Goal: Task Accomplishment & Management: Use online tool/utility

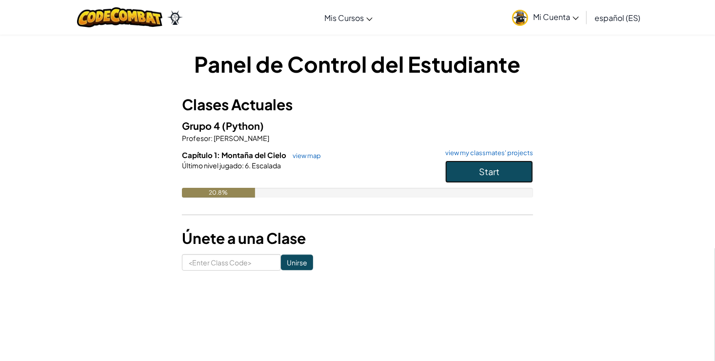
click at [490, 175] on span "Start" at bounding box center [489, 171] width 20 height 11
drag, startPoint x: 490, startPoint y: 175, endPoint x: 486, endPoint y: 171, distance: 6.0
click at [486, 171] on span "Start" at bounding box center [489, 171] width 20 height 11
click at [488, 172] on span "Start" at bounding box center [489, 171] width 20 height 11
click at [227, 260] on input at bounding box center [231, 262] width 99 height 17
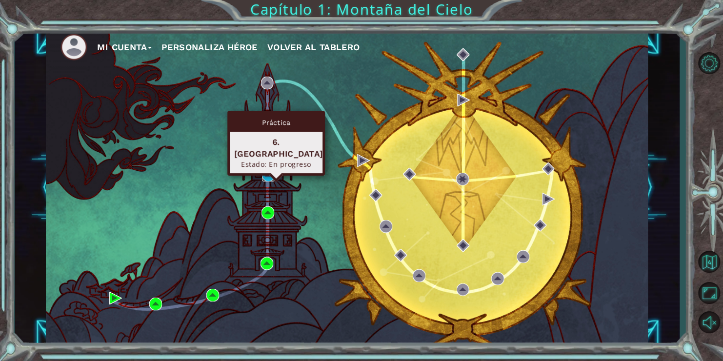
click at [264, 173] on img at bounding box center [268, 175] width 13 height 13
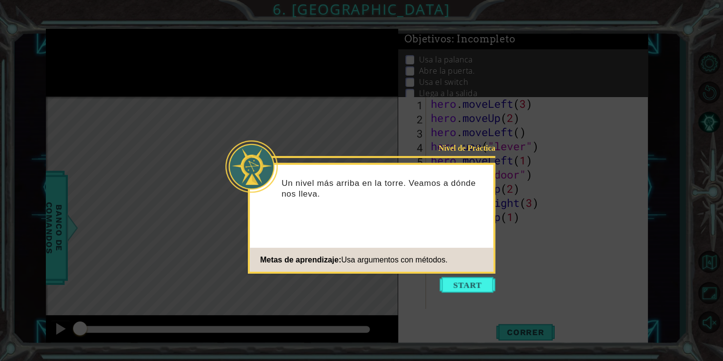
click at [392, 195] on p "Un nivel más arriba en la torre. Veamos a dónde nos lleva." at bounding box center [384, 188] width 205 height 21
click at [449, 285] on button "Start" at bounding box center [468, 285] width 56 height 16
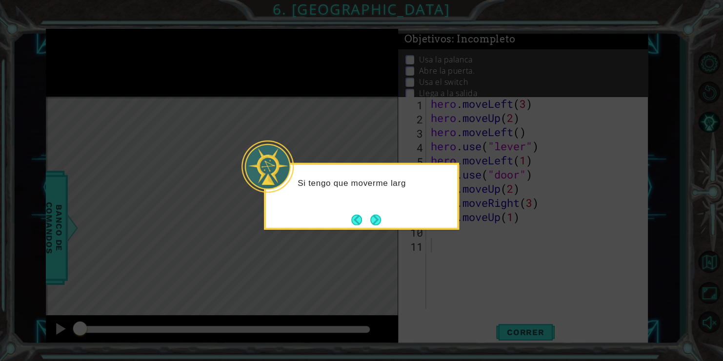
click at [405, 199] on div "Si tengo que moverme larg" at bounding box center [361, 187] width 191 height 39
click at [377, 223] on button "Next" at bounding box center [375, 219] width 13 height 13
click at [377, 223] on icon at bounding box center [361, 180] width 723 height 361
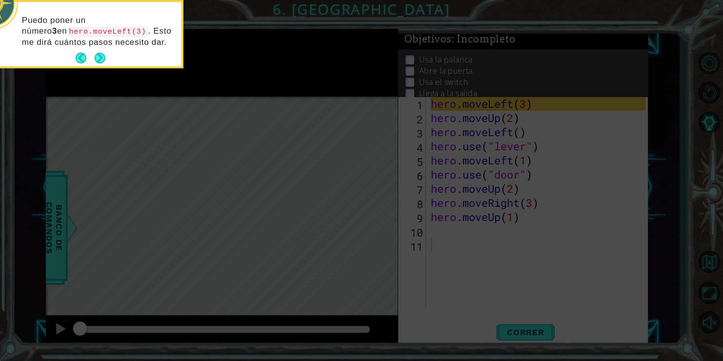
click at [133, 57] on div "Puedo poner un número 3 en hero.moveLeft(3) . Esto me dirá cuántos pasos necesi…" at bounding box center [85, 36] width 191 height 61
click at [105, 53] on button "Next" at bounding box center [100, 58] width 12 height 12
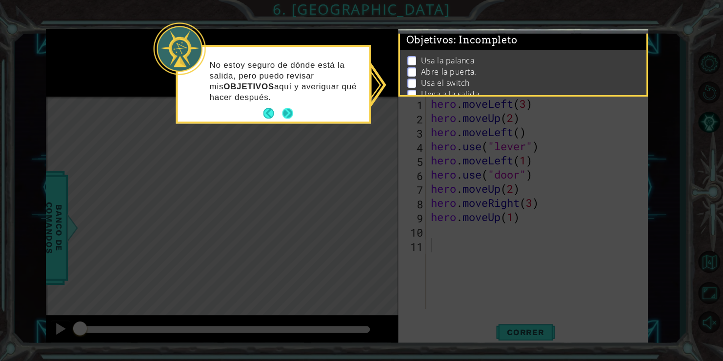
click at [285, 113] on button "Next" at bounding box center [288, 113] width 12 height 12
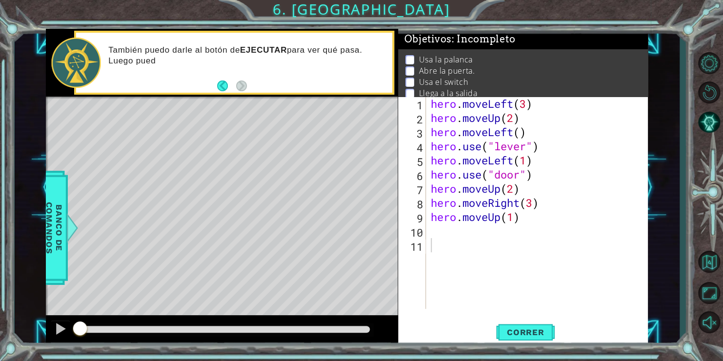
drag, startPoint x: 229, startPoint y: 188, endPoint x: 185, endPoint y: 183, distance: 44.2
click at [185, 183] on div "Level Map" at bounding box center [271, 240] width 451 height 287
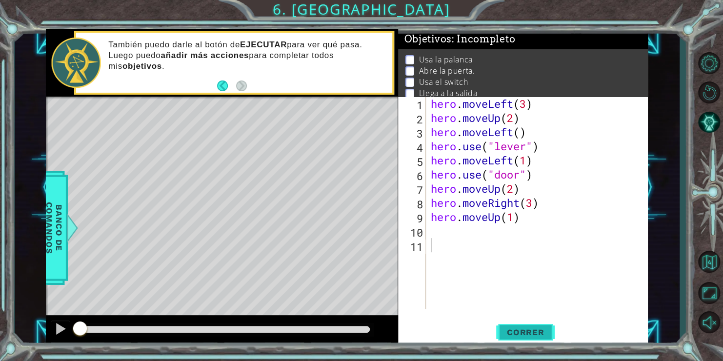
click at [520, 324] on button "Correr" at bounding box center [525, 332] width 59 height 25
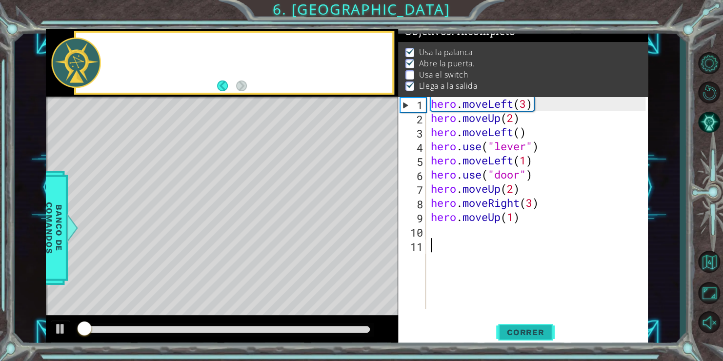
scroll to position [10, 0]
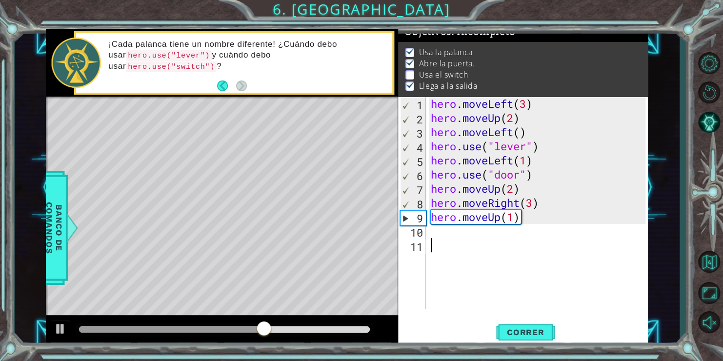
click at [537, 184] on div "hero . moveLeft ( 3 ) hero . moveUp ( 2 ) hero . moveLeft ( ) hero . use ( "lev…" at bounding box center [540, 217] width 222 height 241
click at [430, 185] on div "hero . moveLeft ( 3 ) hero . moveUp ( 2 ) hero . moveLeft ( ) hero . use ( "lev…" at bounding box center [540, 217] width 222 height 241
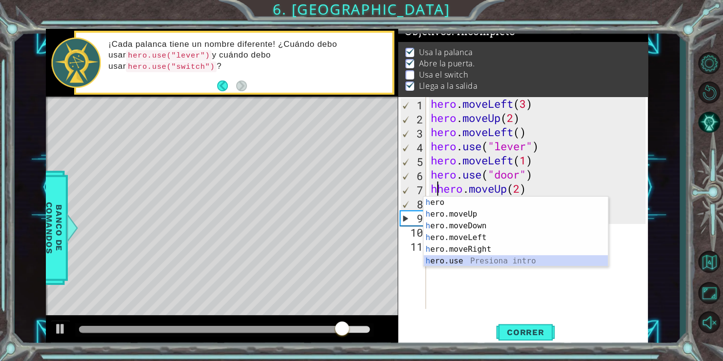
click at [451, 258] on div "h ero Presiona intro h ero.moveUp Presiona intro h ero.moveDown Presiona intro …" at bounding box center [516, 244] width 184 height 94
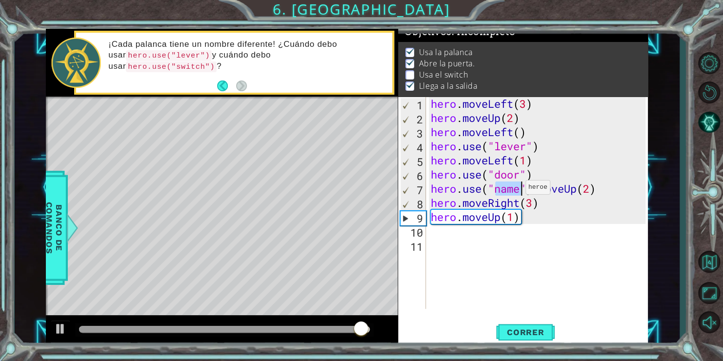
click at [517, 189] on div "hero . moveLeft ( 3 ) hero . moveUp ( 2 ) hero . moveLeft ( ) hero . use ( "lev…" at bounding box center [540, 217] width 222 height 241
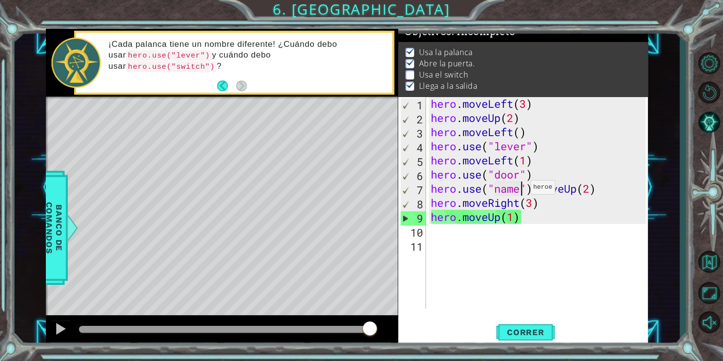
click at [522, 189] on div "hero . moveLeft ( 3 ) hero . moveUp ( 2 ) hero . moveLeft ( ) hero . use ( "lev…" at bounding box center [540, 217] width 222 height 241
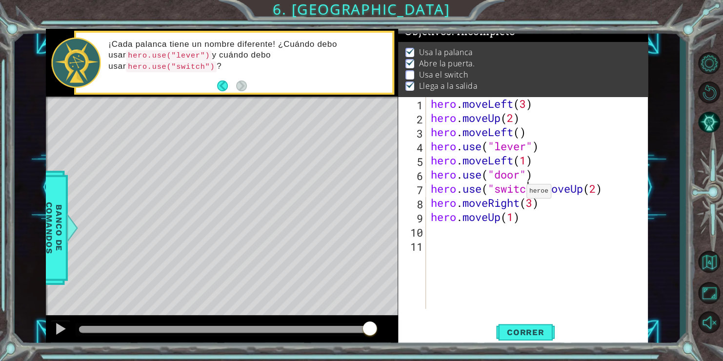
scroll to position [0, 4]
click at [548, 188] on div "hero . moveLeft ( 3 ) hero . moveUp ( 2 ) hero . moveLeft ( ) hero . use ( "lev…" at bounding box center [540, 217] width 222 height 241
type textarea ".moveUp(2)"
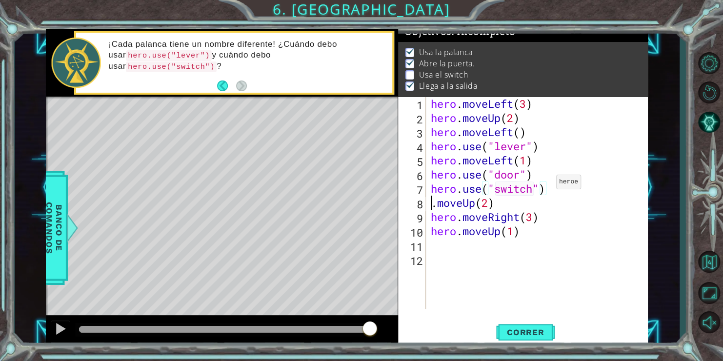
scroll to position [0, 2]
drag, startPoint x: 499, startPoint y: 207, endPoint x: 432, endPoint y: 200, distance: 67.2
click at [432, 200] on div "hero . moveLeft ( 3 ) hero . moveUp ( 2 ) hero . moveLeft ( ) hero . use ( "lev…" at bounding box center [540, 217] width 222 height 241
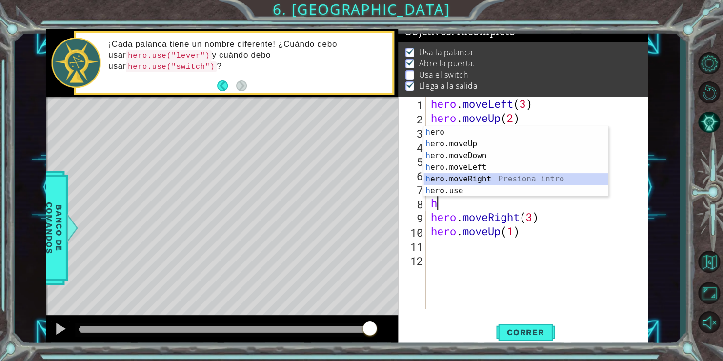
click at [476, 182] on div "h ero Presiona intro h ero.moveUp Presiona intro h ero.moveDown Presiona intro …" at bounding box center [516, 173] width 184 height 94
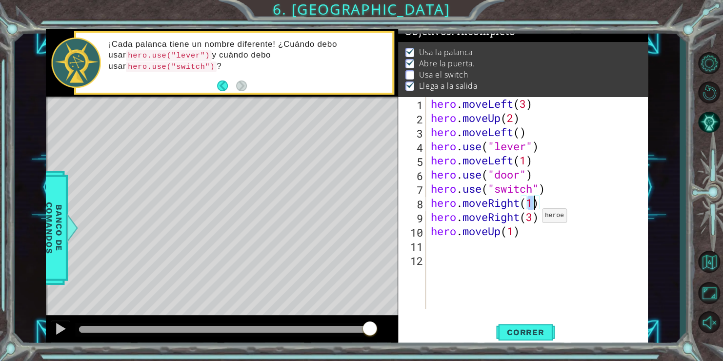
click at [533, 219] on div "hero . moveLeft ( 3 ) hero . moveUp ( 2 ) hero . moveLeft ( ) hero . use ( "lev…" at bounding box center [540, 217] width 222 height 241
click at [514, 329] on span "Correr" at bounding box center [525, 332] width 57 height 10
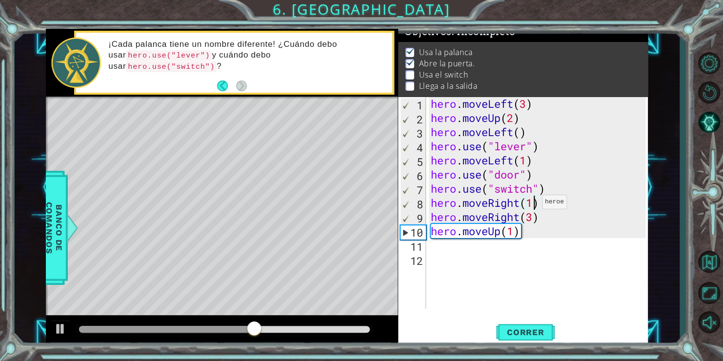
click at [533, 204] on div "hero . moveLeft ( 3 ) hero . moveUp ( 2 ) hero . moveLeft ( ) hero . use ( "lev…" at bounding box center [540, 217] width 222 height 241
type textarea "hero.moveRight(1)"
drag, startPoint x: 546, startPoint y: 204, endPoint x: 411, endPoint y: 199, distance: 135.3
click at [411, 199] on div "hero.moveRight(1) 1 2 3 4 5 6 7 8 9 10 11 12 hero . moveLeft ( 3 ) hero . moveU…" at bounding box center [522, 203] width 248 height 212
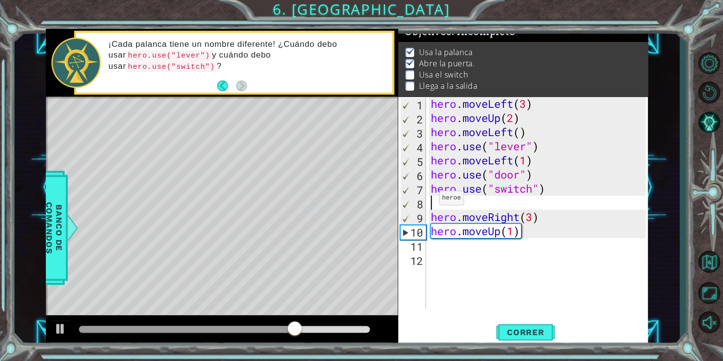
scroll to position [0, 0]
click at [536, 179] on div "hero . moveLeft ( 3 ) hero . moveUp ( 2 ) hero . moveLeft ( ) hero . use ( "lev…" at bounding box center [540, 217] width 222 height 241
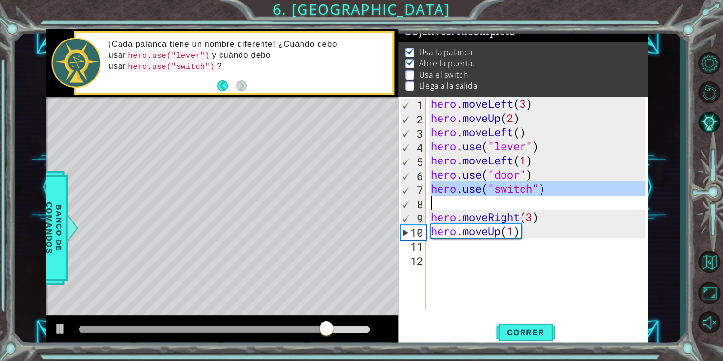
drag, startPoint x: 432, startPoint y: 186, endPoint x: 533, endPoint y: 203, distance: 102.9
click at [533, 203] on div "hero . moveLeft ( 3 ) hero . moveUp ( 2 ) hero . moveLeft ( ) hero . use ( "lev…" at bounding box center [540, 217] width 222 height 241
type textarea "hero.use("switch")"
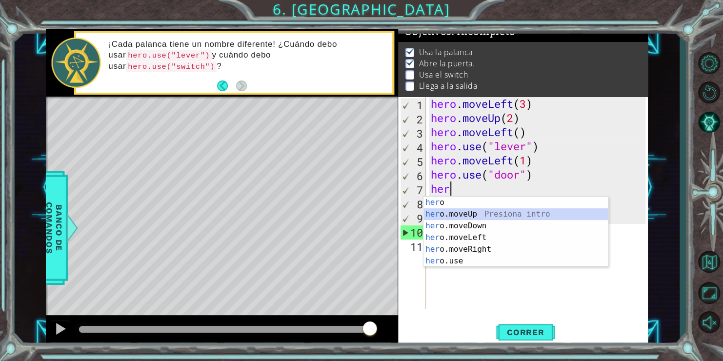
click at [487, 215] on div "her o Presiona intro her o.moveUp Presiona intro her o.moveDown Presiona intro …" at bounding box center [516, 244] width 184 height 94
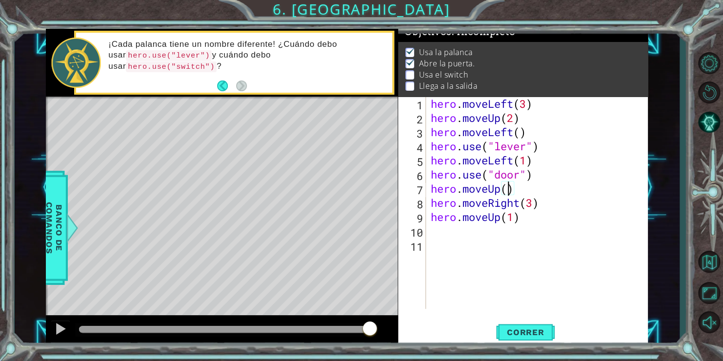
type textarea "hero.moveUp(2)"
click at [530, 193] on div "hero . moveLeft ( 3 ) hero . moveUp ( 2 ) hero . moveLeft ( ) hero . use ( "lev…" at bounding box center [540, 217] width 222 height 241
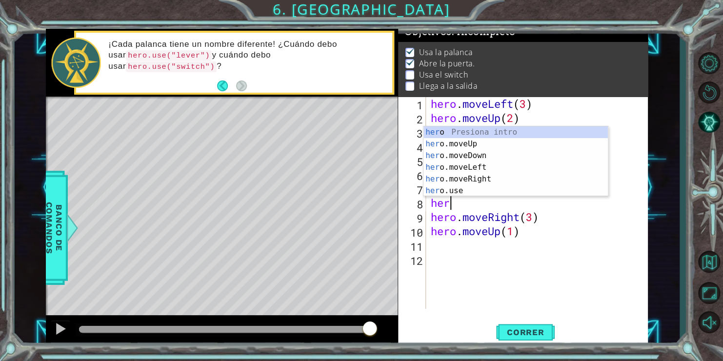
scroll to position [0, 0]
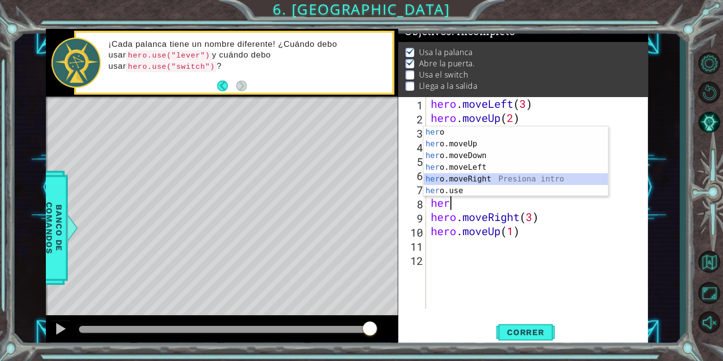
click at [479, 181] on div "her o Presiona intro her o.moveUp Presiona intro her o.moveDown Presiona intro …" at bounding box center [516, 173] width 184 height 94
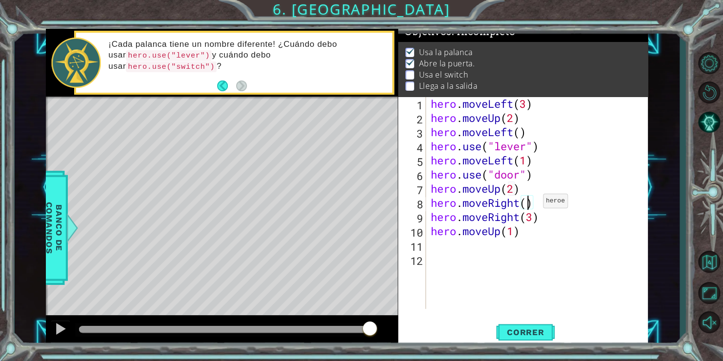
type textarea "hero.moveRight(3)"
click at [543, 205] on div "hero . moveLeft ( 3 ) hero . moveUp ( 2 ) hero . moveLeft ( ) hero . use ( "lev…" at bounding box center [540, 217] width 222 height 241
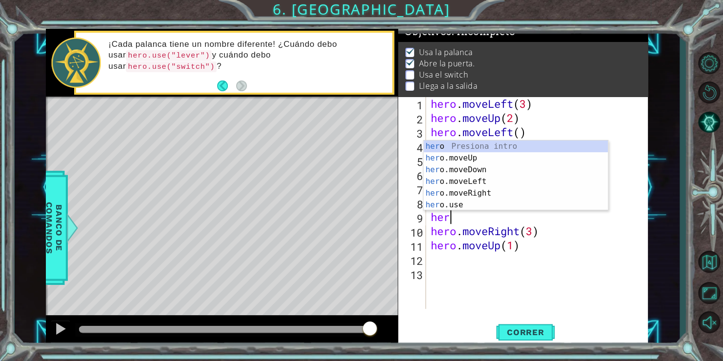
scroll to position [0, 0]
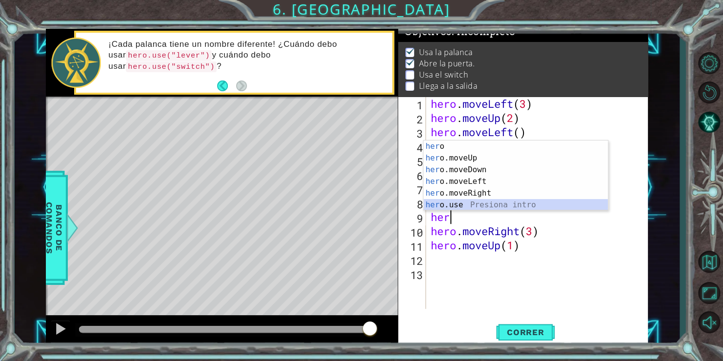
click at [506, 202] on div "her o Presiona intro her o.moveUp Presiona intro her o.moveDown Presiona intro …" at bounding box center [516, 188] width 184 height 94
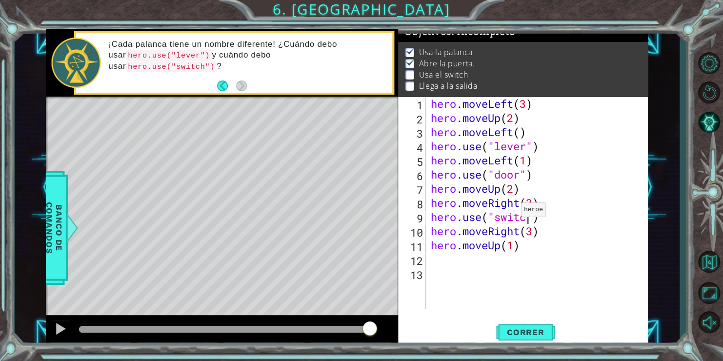
scroll to position [0, 4]
click at [569, 223] on div "hero . moveLeft ( 3 ) hero . moveUp ( 2 ) hero . moveLeft ( ) hero . use ( "lev…" at bounding box center [540, 217] width 222 height 241
click at [533, 233] on div "hero . moveLeft ( 3 ) hero . moveUp ( 2 ) hero . moveLeft ( ) hero . use ( "lev…" at bounding box center [540, 217] width 222 height 241
click at [529, 324] on button "Correr" at bounding box center [525, 332] width 59 height 25
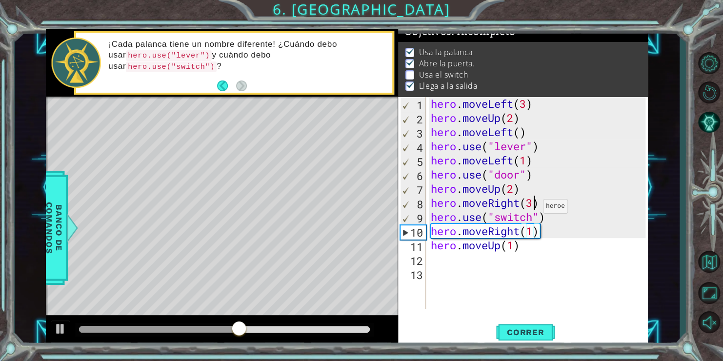
click at [534, 209] on div "hero . moveLeft ( 3 ) hero . moveUp ( 2 ) hero . moveLeft ( ) hero . use ( "lev…" at bounding box center [540, 217] width 222 height 241
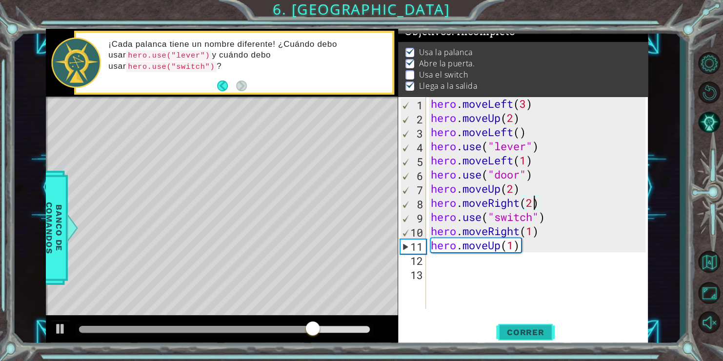
type textarea "hero.moveRight(2)"
click at [543, 325] on button "Correr" at bounding box center [525, 332] width 59 height 25
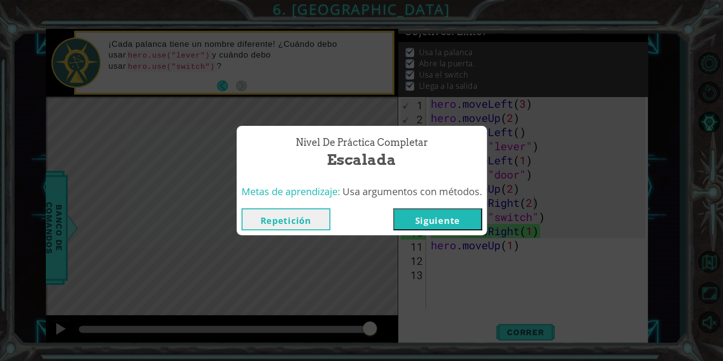
click at [436, 222] on button "Siguiente" at bounding box center [437, 219] width 89 height 22
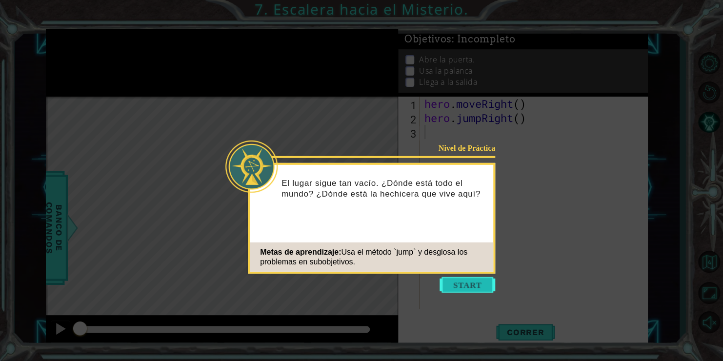
click at [459, 283] on button "Start" at bounding box center [468, 285] width 56 height 16
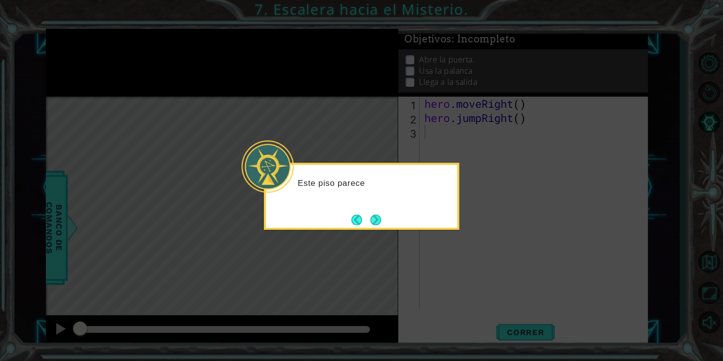
click at [395, 222] on div "Este piso parece" at bounding box center [361, 196] width 195 height 67
click at [385, 219] on div "Este piso parece un poco más complicado." at bounding box center [361, 196] width 195 height 67
click at [380, 219] on button "Next" at bounding box center [376, 220] width 12 height 12
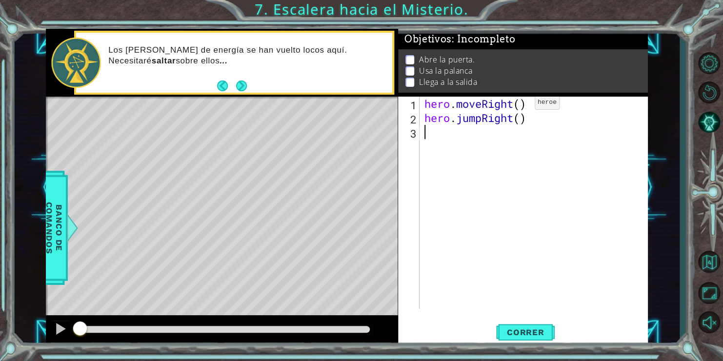
click at [520, 105] on div "hero . moveRight ( ) hero . jumpRight ( )" at bounding box center [537, 217] width 228 height 241
click at [520, 119] on div "hero . moveRight ( 1 ) hero . jumpRight ( )" at bounding box center [537, 217] width 228 height 241
type textarea "hero.jumpRight(1)"
click at [518, 132] on div "hero . moveRight ( 1 ) hero . jumpRight ( 1 )" at bounding box center [537, 217] width 228 height 241
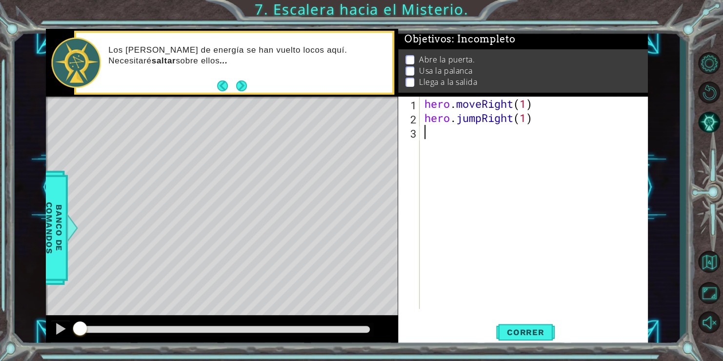
scroll to position [0, 0]
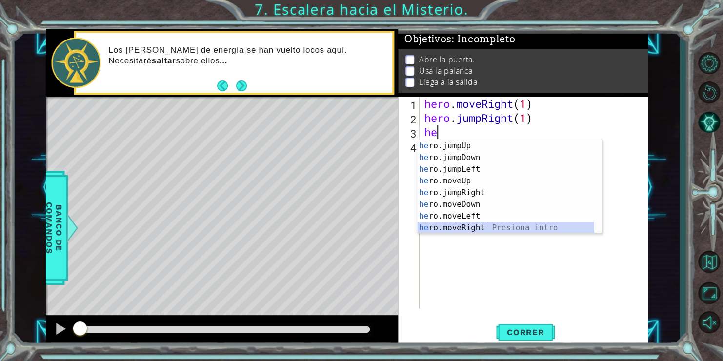
click at [483, 225] on div "he ro.jumpUp Presiona intro he ro.jumpDown Presiona intro he ro.jumpLeft Presio…" at bounding box center [505, 198] width 177 height 117
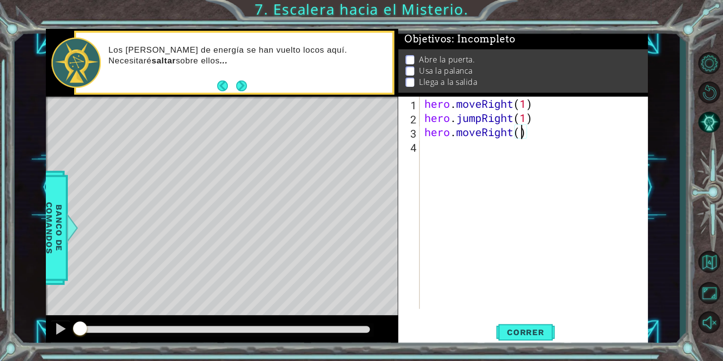
type textarea "hero.moveRight(2)"
click at [467, 150] on div "hero . moveRight ( 1 ) hero . jumpRight ( 1 ) hero . moveRight ( 2 )" at bounding box center [537, 217] width 228 height 241
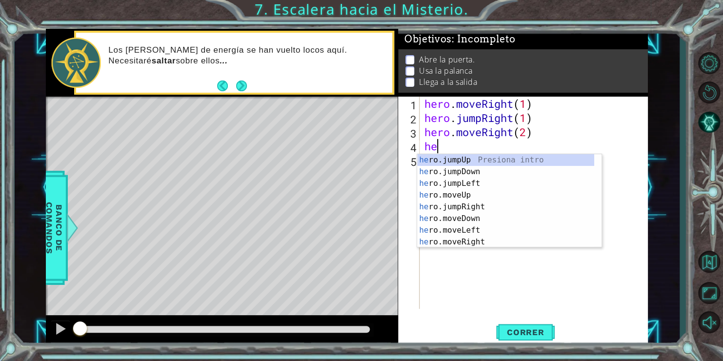
scroll to position [0, 0]
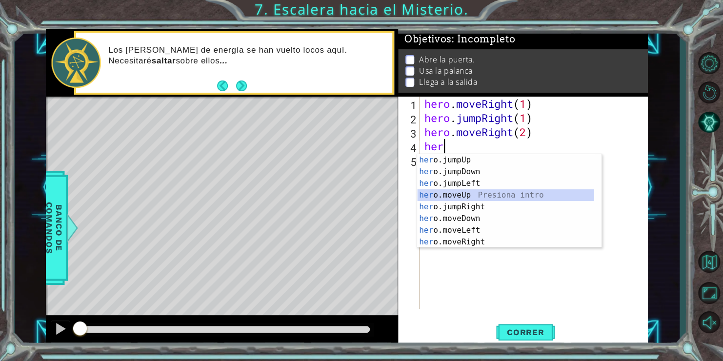
click at [455, 196] on div "her o.jumpUp Presiona intro her o.jumpDown Presiona intro her o.jumpLeft Presio…" at bounding box center [505, 212] width 177 height 117
type textarea "hero.moveUp(1)"
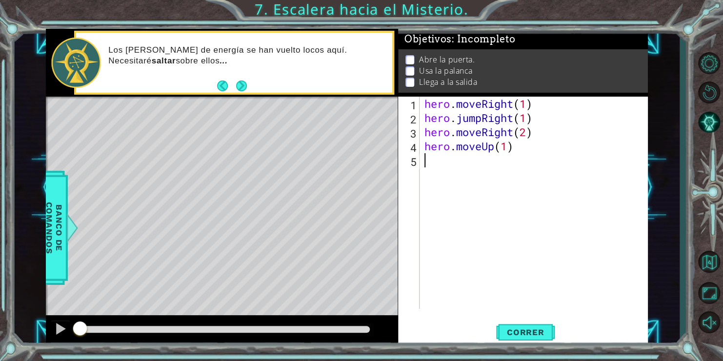
click at [448, 163] on div "hero . moveRight ( 1 ) hero . jumpRight ( 1 ) hero . moveRight ( 2 ) hero . mov…" at bounding box center [537, 217] width 228 height 241
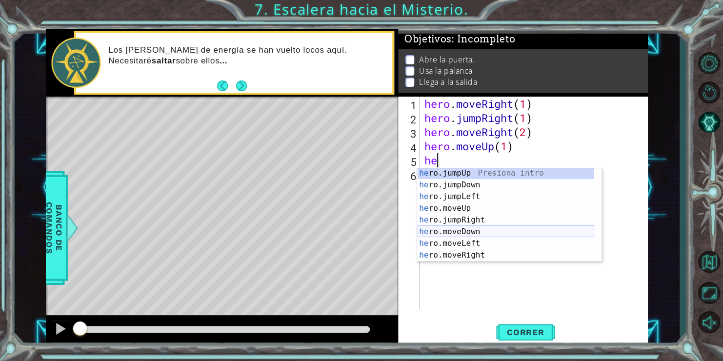
scroll to position [12, 0]
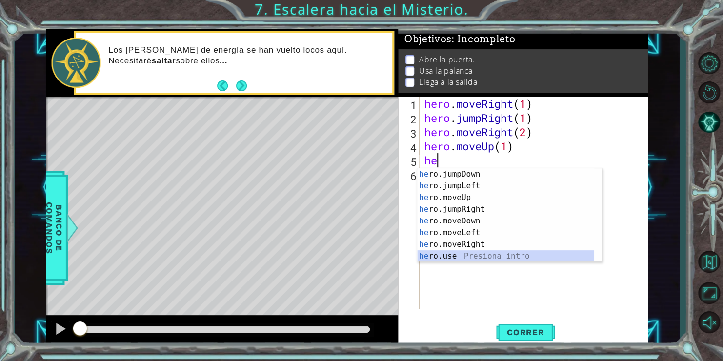
click at [452, 254] on div "he ro.jumpDown Presiona intro he ro.jumpLeft Presiona intro he ro.moveUp Presio…" at bounding box center [505, 226] width 177 height 117
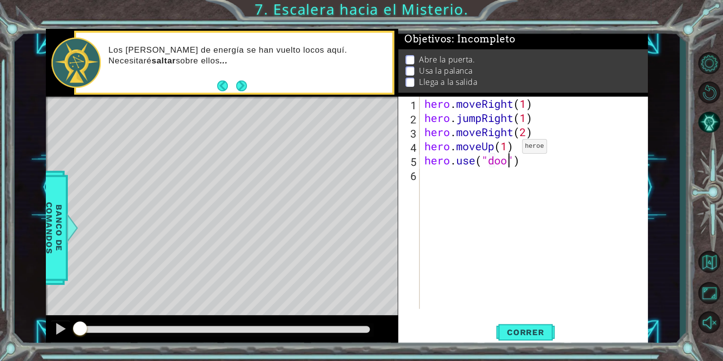
type textarea "hero.use("door")"
click at [475, 185] on div "hero . moveRight ( 1 ) hero . jumpRight ( 1 ) hero . moveRight ( 2 ) hero . mov…" at bounding box center [537, 217] width 228 height 241
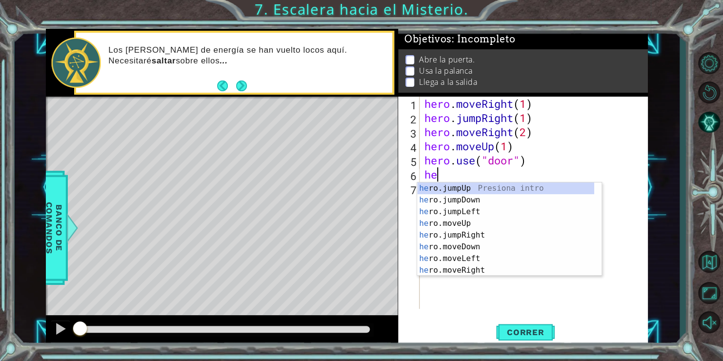
type textarea "her"
click at [469, 189] on div "her o.jumpUp Presiona intro her o.jumpDown Presiona intro her o.jumpLeft Presio…" at bounding box center [505, 241] width 177 height 117
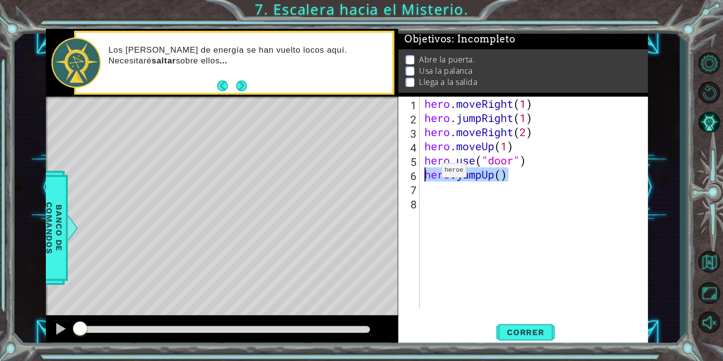
drag, startPoint x: 514, startPoint y: 172, endPoint x: 427, endPoint y: 172, distance: 87.4
click at [427, 172] on div "hero . moveRight ( 1 ) hero . jumpRight ( 1 ) hero . moveRight ( 2 ) hero . mov…" at bounding box center [537, 217] width 228 height 241
type textarea "hero.jumpUp()"
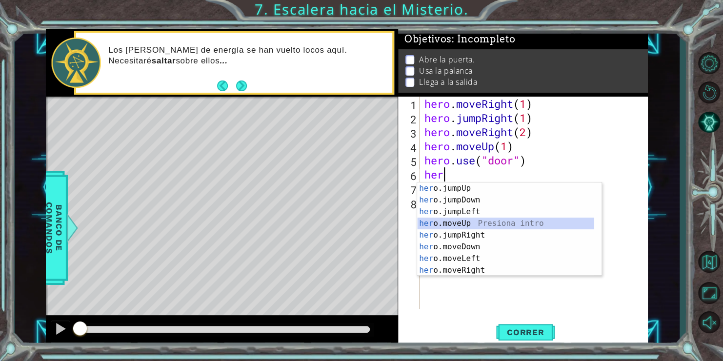
click at [438, 221] on div "her o.jumpUp Presiona intro her o.jumpDown Presiona intro her o.jumpLeft Presio…" at bounding box center [505, 241] width 177 height 117
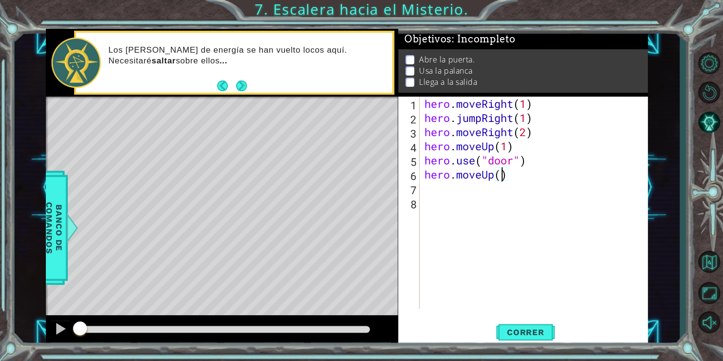
type textarea "hero.moveUp(2)"
click at [478, 196] on div "hero . moveRight ( 1 ) hero . jumpRight ( 1 ) hero . moveRight ( 2 ) hero . mov…" at bounding box center [537, 217] width 228 height 241
click at [462, 186] on div "hero . moveRight ( 1 ) hero . jumpRight ( 1 ) hero . moveRight ( 2 ) hero . mov…" at bounding box center [537, 217] width 228 height 241
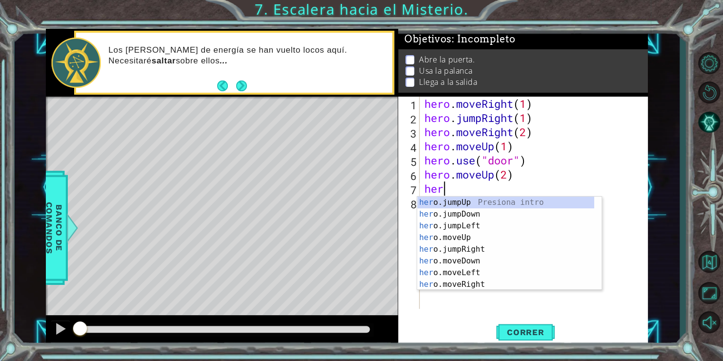
type textarea "hero"
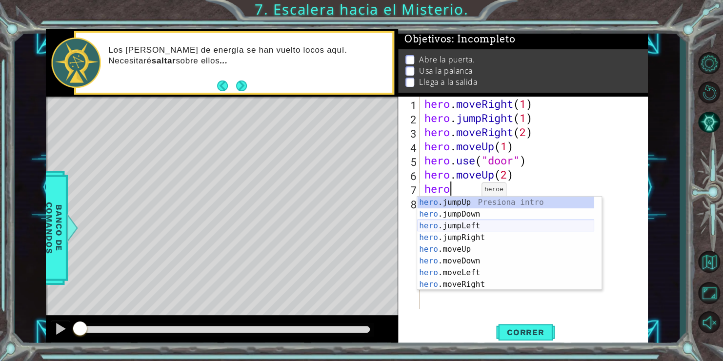
click at [479, 226] on div "hero .jumpUp Presiona intro hero .jumpDown Presiona intro hero .jumpLeft Presio…" at bounding box center [505, 255] width 177 height 117
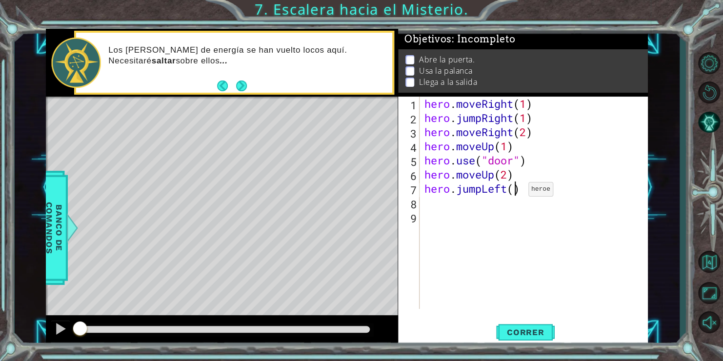
click at [513, 191] on div "hero . moveRight ( 1 ) hero . jumpRight ( 1 ) hero . moveRight ( 2 ) hero . mov…" at bounding box center [537, 217] width 228 height 241
type textarea "hero.jumpLeft(1)"
click at [497, 201] on div "hero . moveRight ( 1 ) hero . jumpRight ( 1 ) hero . moveRight ( 2 ) hero . mov…" at bounding box center [537, 217] width 228 height 241
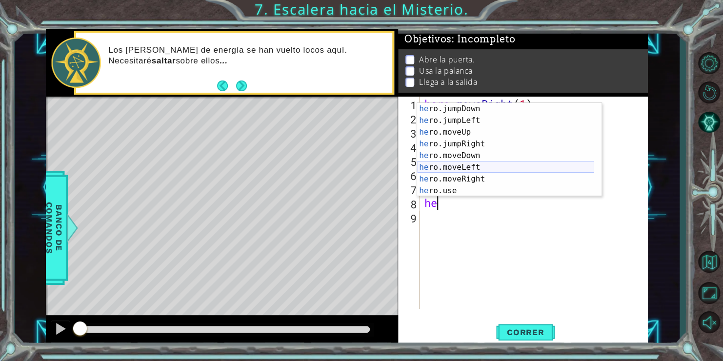
scroll to position [12, 0]
click at [477, 189] on div "he ro.jumpDown Presiona intro he ro.jumpLeft Presiona intro he ro.moveUp Presio…" at bounding box center [505, 161] width 177 height 117
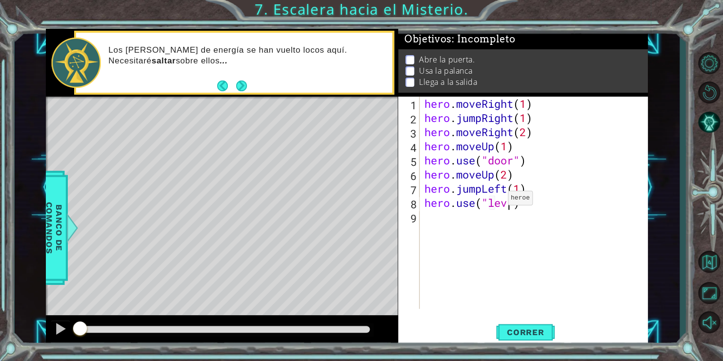
type textarea "hero.use("lever")"
click at [474, 216] on div "hero . moveRight ( 1 ) hero . jumpRight ( 1 ) hero . moveRight ( 2 ) hero . mov…" at bounding box center [537, 217] width 228 height 241
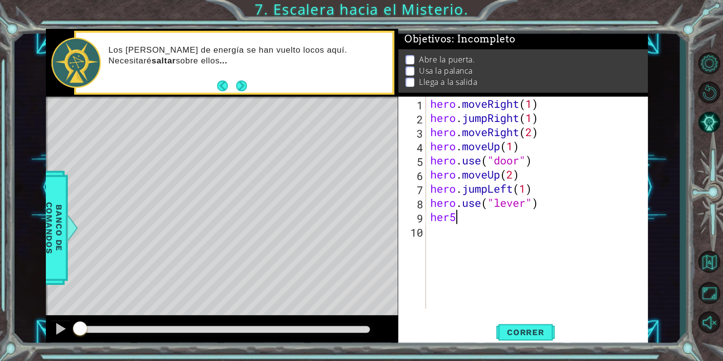
scroll to position [0, 0]
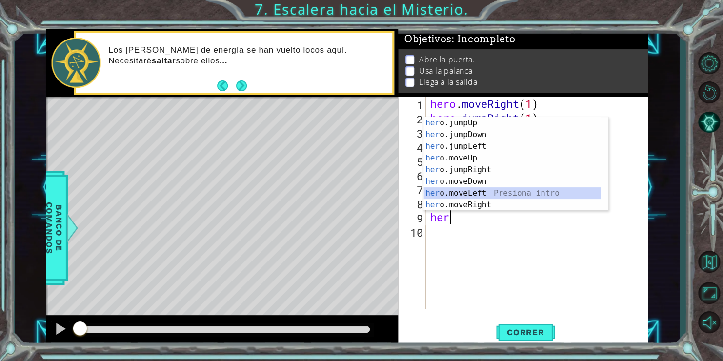
click at [476, 192] on div "her o.jumpUp Presiona intro her o.jumpDown Presiona intro her o.jumpLeft Presio…" at bounding box center [512, 175] width 177 height 117
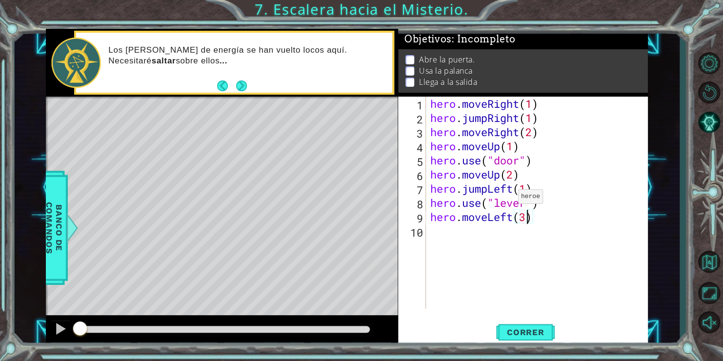
scroll to position [0, 4]
type textarea "hero.moveLeft(2)"
click at [494, 234] on div "hero . moveRight ( 1 ) hero . jumpRight ( 1 ) hero . moveRight ( 2 ) hero . mov…" at bounding box center [539, 217] width 223 height 241
type textarea "h"
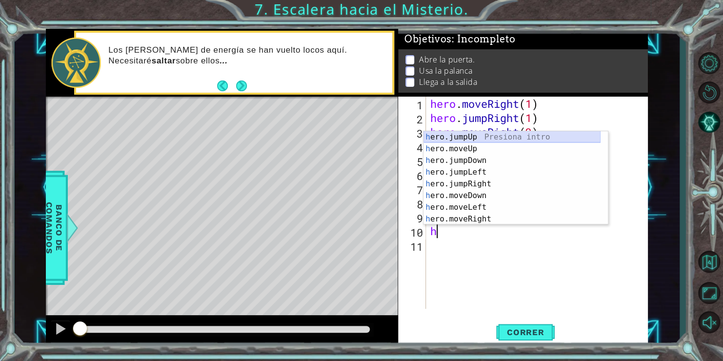
click at [470, 137] on div "h ero.jumpUp Presiona intro h ero.moveUp Presiona intro h ero.jumpDown Presiona…" at bounding box center [512, 189] width 177 height 117
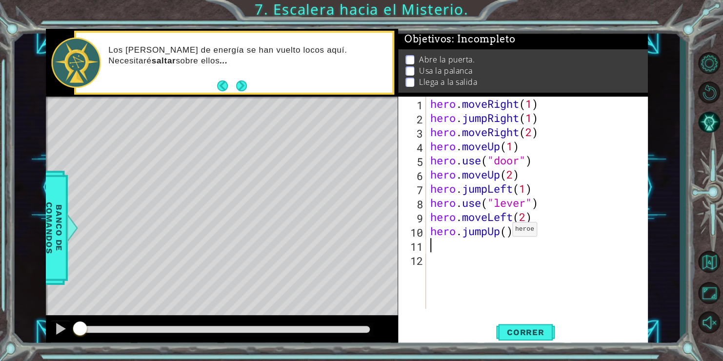
click at [504, 232] on div "hero . moveRight ( 1 ) hero . jumpRight ( 1 ) hero . moveRight ( 2 ) hero . mov…" at bounding box center [539, 217] width 223 height 241
click at [510, 231] on div "hero . moveRight ( 1 ) hero . jumpRight ( 1 ) hero . moveRight ( 2 ) hero . mov…" at bounding box center [539, 217] width 223 height 241
type textarea "hero.jumpUp(1)"
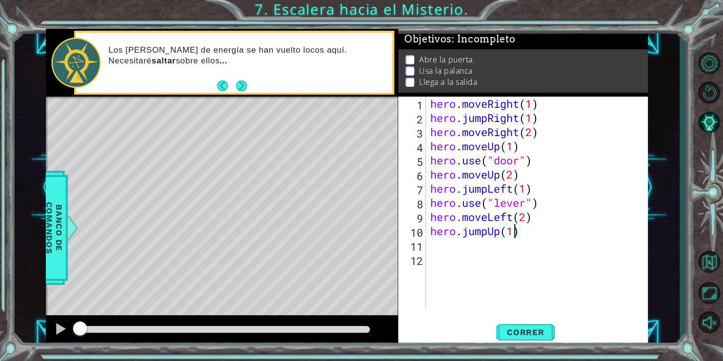
click at [445, 245] on div "hero . moveRight ( 1 ) hero . jumpRight ( 1 ) hero . moveRight ( 2 ) hero . mov…" at bounding box center [539, 217] width 223 height 241
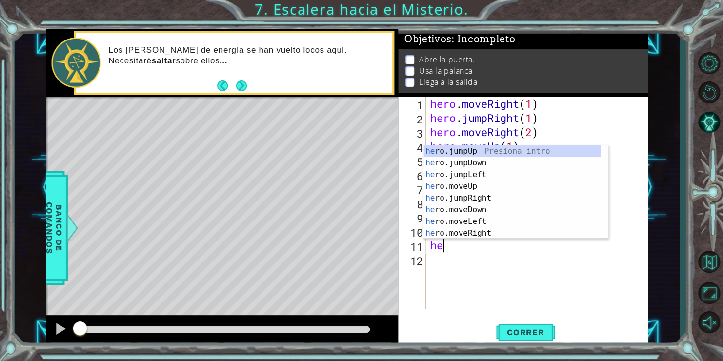
type textarea "her"
click at [478, 200] on div "her o.jumpUp Presiona intro her o.jumpDown Presiona intro her o.jumpLeft Presio…" at bounding box center [512, 203] width 177 height 117
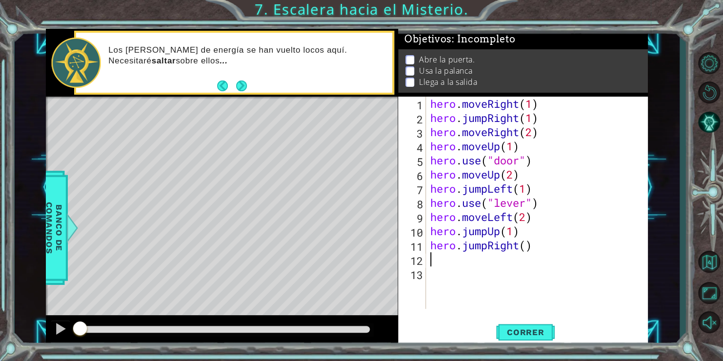
click at [530, 246] on div "hero . moveRight ( 1 ) hero . jumpRight ( 1 ) hero . moveRight ( 2 ) hero . mov…" at bounding box center [539, 217] width 223 height 241
click at [524, 245] on div "hero . moveRight ( 1 ) hero . jumpRight ( 1 ) hero . moveRight ( 2 ) hero . mov…" at bounding box center [539, 217] width 223 height 241
click at [531, 251] on div "hero . moveRight ( 1 ) hero . jumpRight ( 1 ) hero . moveRight ( 2 ) hero . mov…" at bounding box center [539, 217] width 223 height 241
click at [529, 251] on div "hero . moveRight ( 1 ) hero . jumpRight ( 1 ) hero . moveRight ( 2 ) hero . mov…" at bounding box center [539, 217] width 223 height 241
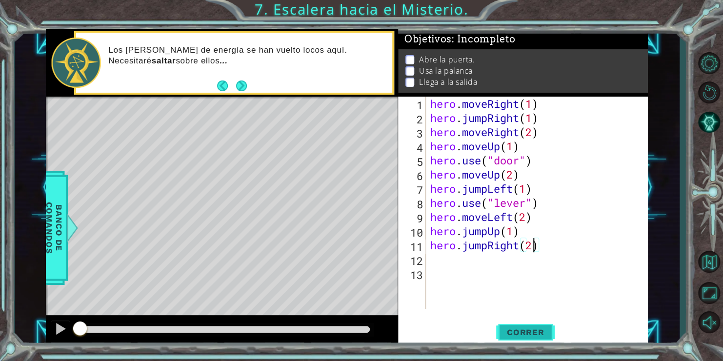
click at [517, 341] on button "Correr" at bounding box center [525, 332] width 59 height 25
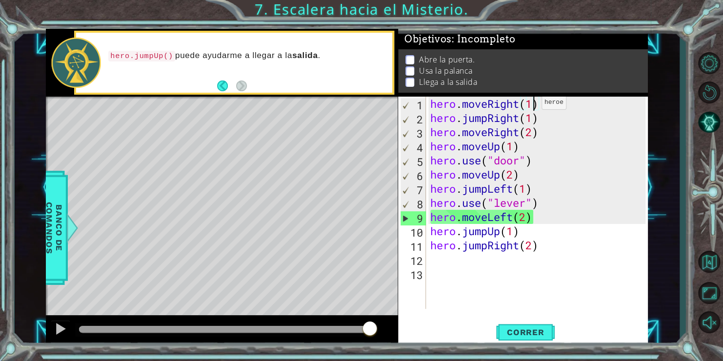
click at [533, 105] on div "hero . moveRight ( 1 ) hero . jumpRight ( 1 ) hero . moveRight ( 2 ) hero . mov…" at bounding box center [539, 217] width 223 height 241
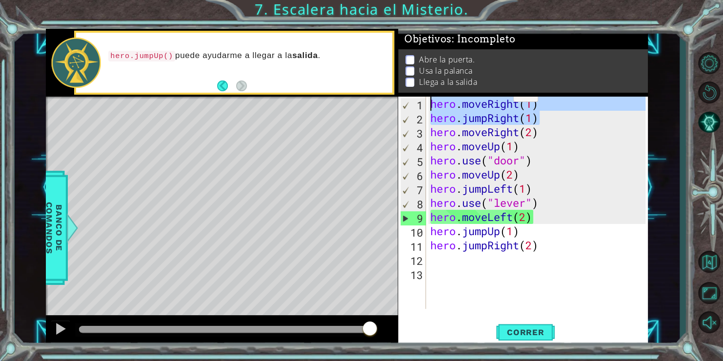
drag, startPoint x: 549, startPoint y: 112, endPoint x: 509, endPoint y: 95, distance: 43.1
click at [509, 95] on div "Objetivos : Incompleto Abre la puerta. Usa la palanca Llega a la salida hero.mo…" at bounding box center [523, 188] width 250 height 318
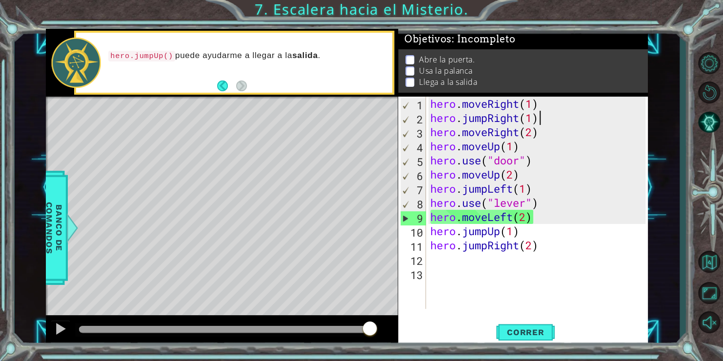
click at [553, 116] on div "hero . moveRight ( 1 ) hero . jumpRight ( 1 ) hero . moveRight ( 2 ) hero . mov…" at bounding box center [539, 217] width 223 height 241
drag, startPoint x: 544, startPoint y: 104, endPoint x: 431, endPoint y: 101, distance: 112.8
click at [431, 101] on div "hero . moveRight ( 1 ) hero . jumpRight ( 1 ) hero . moveRight ( 2 ) hero . mov…" at bounding box center [539, 217] width 223 height 241
type textarea "hero.moveRight(1)"
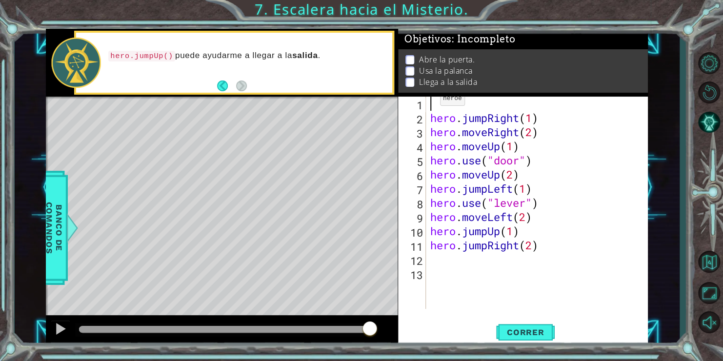
scroll to position [0, 0]
click at [504, 330] on span "Correr" at bounding box center [525, 332] width 57 height 10
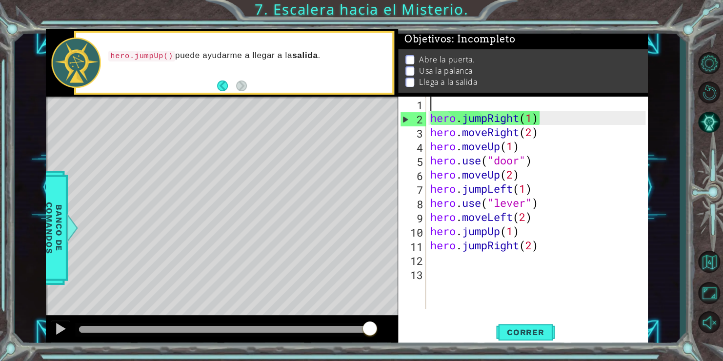
click at [448, 101] on div "hero . jumpRight ( 1 ) hero . moveRight ( 2 ) hero . moveUp ( 1 ) hero . use ( …" at bounding box center [539, 217] width 223 height 241
type textarea "h"
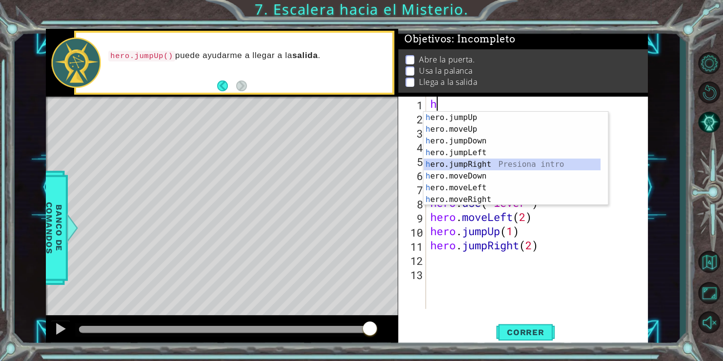
click at [462, 164] on div "h ero.jumpUp Presiona intro h ero.moveUp Presiona intro h ero.jumpDown Presiona…" at bounding box center [512, 170] width 177 height 117
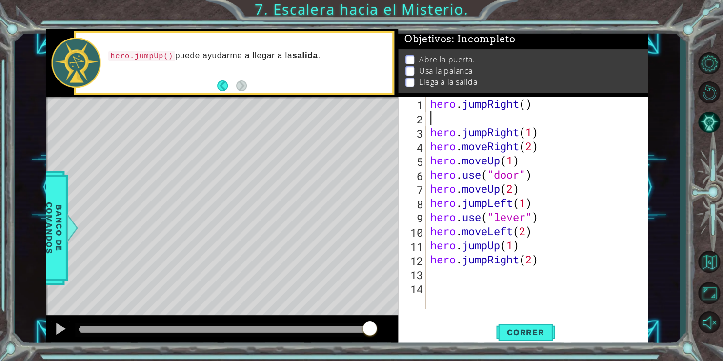
type textarea "hero.jumpRight()"
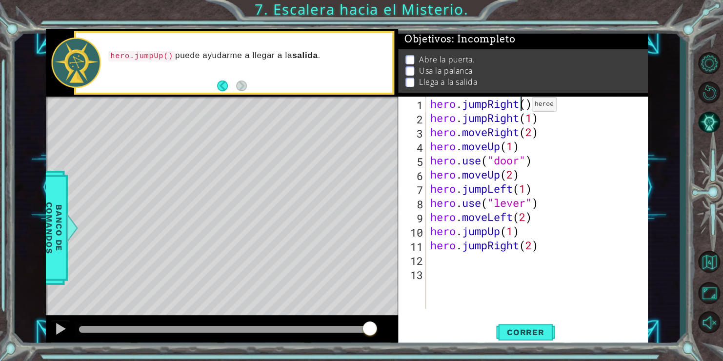
click at [523, 106] on div "hero . jumpRight ( ) hero . jumpRight ( 1 ) hero . moveRight ( 2 ) hero . moveU…" at bounding box center [539, 217] width 223 height 241
drag, startPoint x: 545, startPoint y: 102, endPoint x: 428, endPoint y: 103, distance: 117.1
click at [428, 103] on div "hero . jumpRight ( ) hero . jumpRight ( 1 ) hero . moveRight ( 2 ) hero . moveU…" at bounding box center [539, 217] width 223 height 241
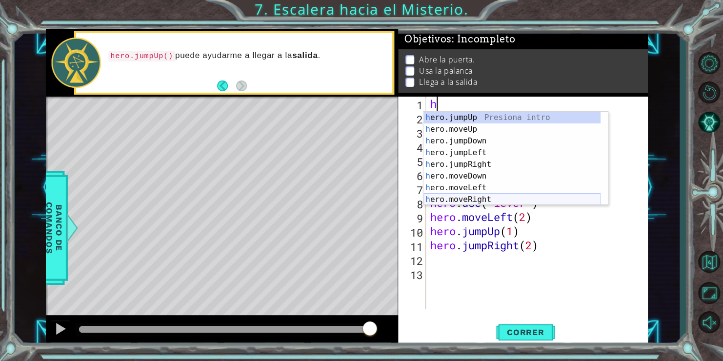
click at [467, 195] on div "h ero.jumpUp Presiona intro h ero.moveUp Presiona intro h ero.jumpDown Presiona…" at bounding box center [512, 170] width 177 height 117
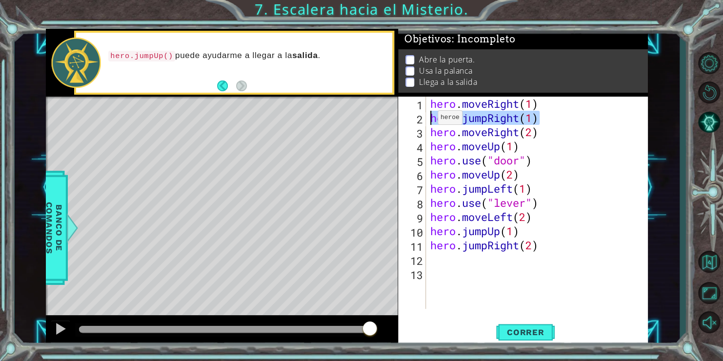
drag, startPoint x: 547, startPoint y: 117, endPoint x: 425, endPoint y: 119, distance: 122.0
click at [425, 119] on div "hero.moveRight(1) 1 2 3 4 5 6 7 8 9 10 11 12 13 hero . moveRight ( 1 ) hero . j…" at bounding box center [522, 203] width 248 height 212
click at [532, 132] on div "hero . moveRight ( 1 ) hero . jumpRight ( 1 ) hero . moveRight ( 2 ) hero . mov…" at bounding box center [539, 217] width 223 height 241
click at [512, 326] on button "Correr" at bounding box center [525, 332] width 59 height 25
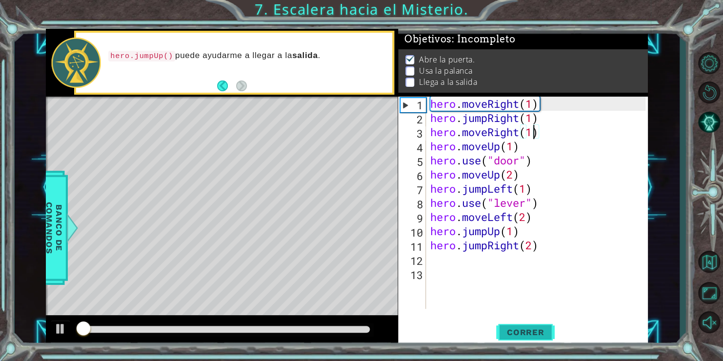
scroll to position [4, 0]
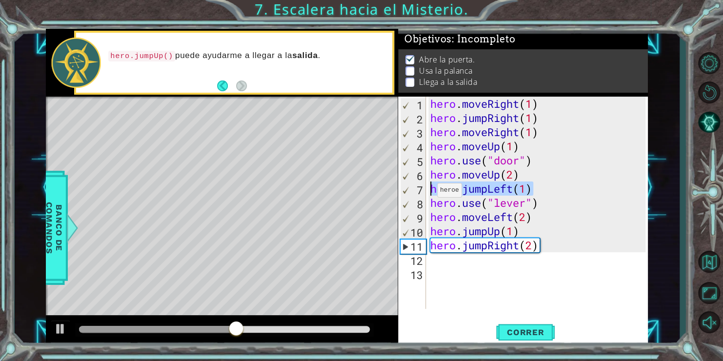
drag, startPoint x: 531, startPoint y: 191, endPoint x: 428, endPoint y: 190, distance: 103.0
click at [428, 190] on div "hero . moveRight ( 1 ) hero . jumpRight ( 1 ) hero . moveRight ( 1 ) hero . mov…" at bounding box center [539, 217] width 223 height 241
type textarea "hero.jumpLeft(1)"
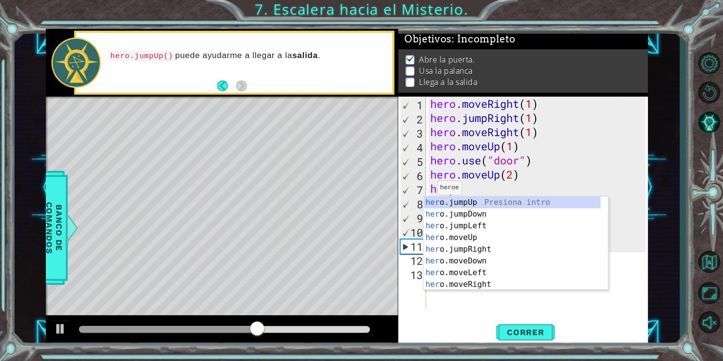
scroll to position [0, 0]
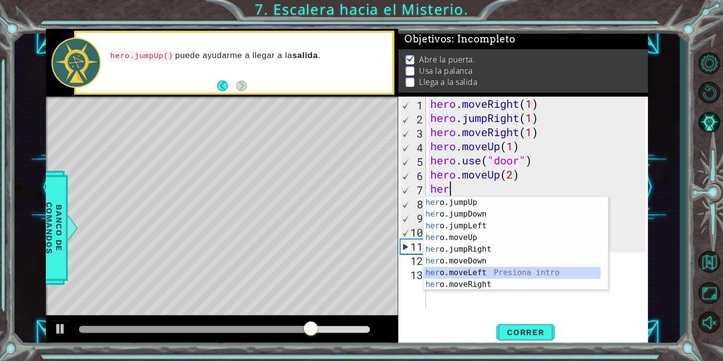
click at [464, 268] on div "her o.jumpUp Presiona intro her o.jumpDown Presiona intro her o.jumpLeft Presio…" at bounding box center [512, 255] width 177 height 117
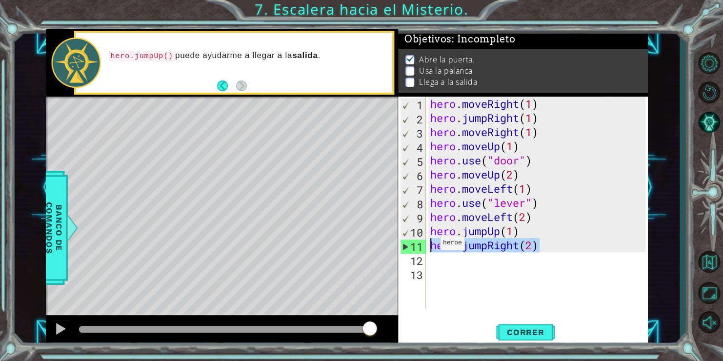
drag, startPoint x: 544, startPoint y: 246, endPoint x: 431, endPoint y: 245, distance: 113.2
click at [431, 245] on div "hero . moveRight ( 1 ) hero . jumpRight ( 1 ) hero . moveRight ( 1 ) hero . mov…" at bounding box center [539, 217] width 223 height 241
type textarea "hero.jumpRight(2)"
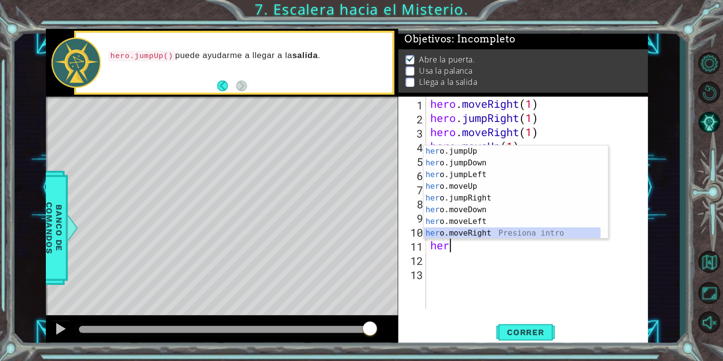
click at [463, 233] on div "her o.jumpUp Presiona intro her o.jumpDown Presiona intro her o.jumpLeft Presio…" at bounding box center [512, 203] width 177 height 117
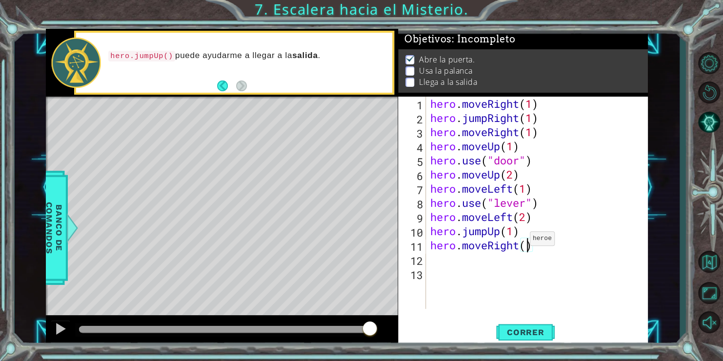
scroll to position [0, 4]
type textarea "hero.moveRight(2)"
click at [540, 332] on span "Correr" at bounding box center [525, 332] width 57 height 10
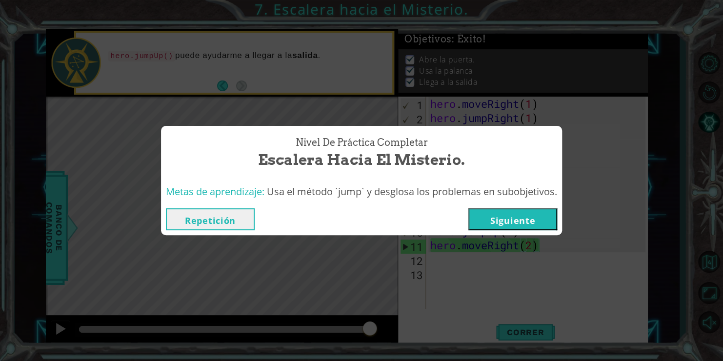
click at [516, 211] on button "Siguiente" at bounding box center [512, 219] width 89 height 22
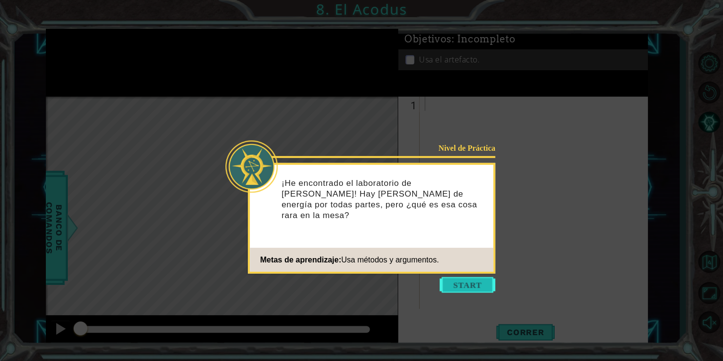
click at [472, 285] on button "Start" at bounding box center [468, 285] width 56 height 16
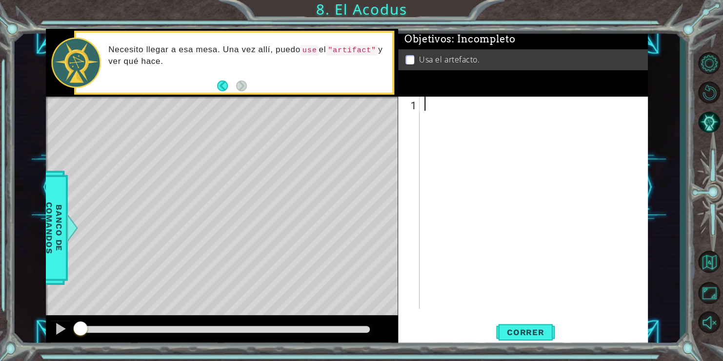
click at [444, 108] on div at bounding box center [537, 217] width 228 height 241
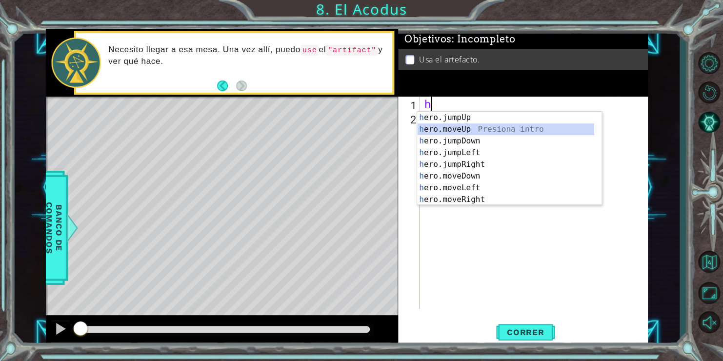
click at [455, 128] on div "h ero.jumpUp Presiona intro h ero.moveUp Presiona intro h ero.jumpDown Presiona…" at bounding box center [505, 170] width 177 height 117
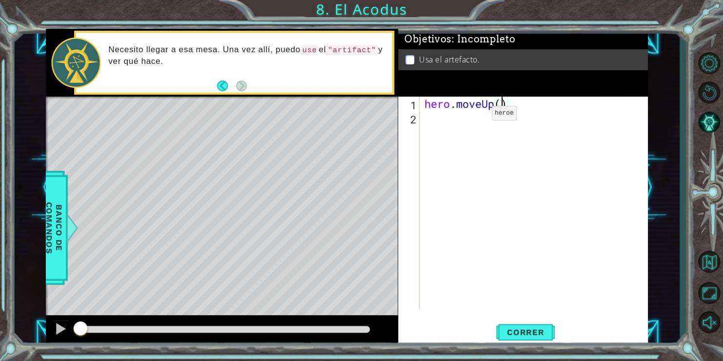
type textarea "hero.moveUp(2)"
click at [520, 111] on div "hero . moveUp ( 2 )" at bounding box center [537, 217] width 228 height 241
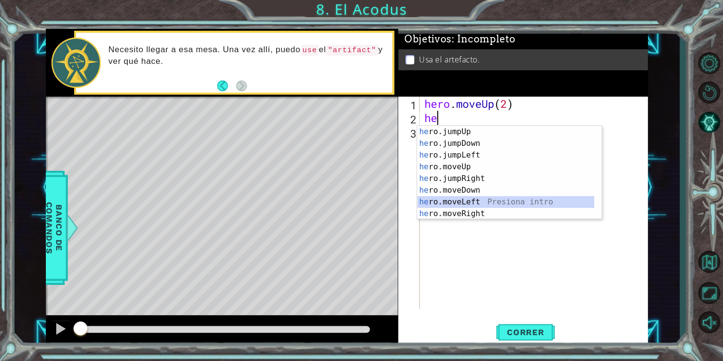
click at [455, 204] on div "he ro.jumpUp Presiona intro he ro.jumpDown Presiona intro he ro.jumpLeft Presio…" at bounding box center [505, 184] width 177 height 117
type textarea "hero.moveLeft(1)"
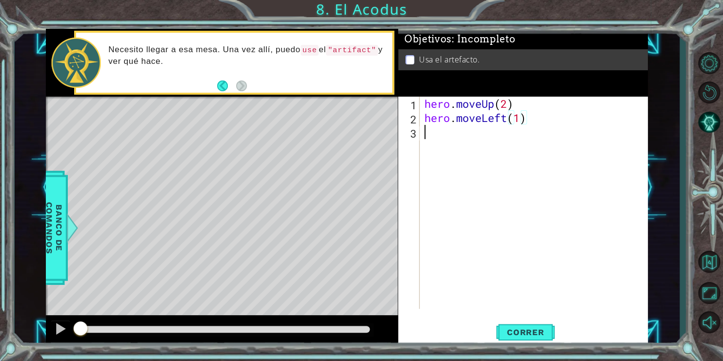
click at [497, 149] on div "hero . moveUp ( 2 ) hero . moveLeft ( 1 )" at bounding box center [537, 217] width 228 height 241
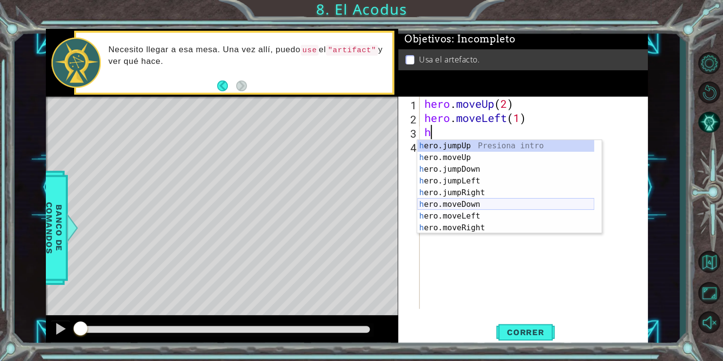
click at [467, 206] on div "h ero.jumpUp Presiona intro h ero.moveUp Presiona intro h ero.jumpDown Presiona…" at bounding box center [505, 198] width 177 height 117
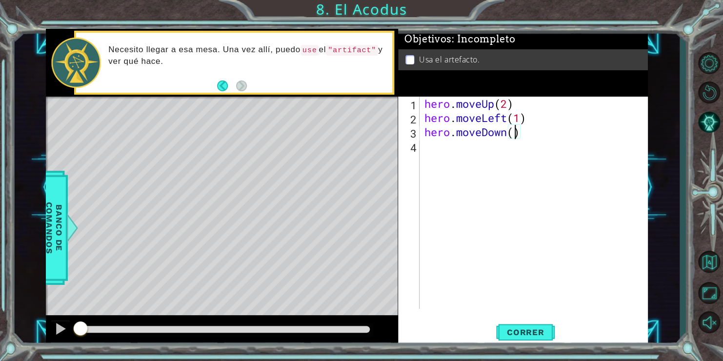
type textarea "hero.moveDown(2)"
click at [451, 146] on div "hero . moveUp ( 2 ) hero . moveLeft ( 1 ) hero . moveDown ( 2 )" at bounding box center [537, 217] width 228 height 241
type textarea "g"
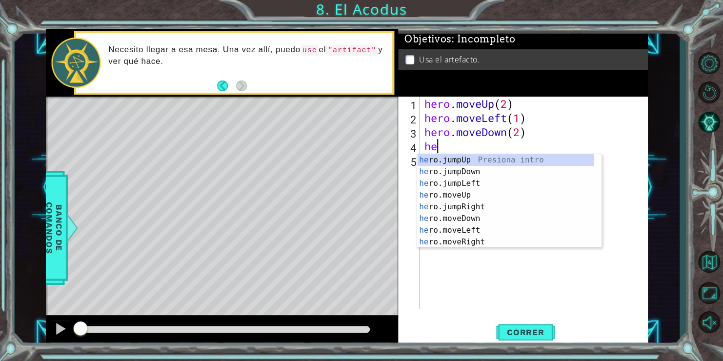
type textarea "her"
click at [459, 184] on div "her o.jumpUp Presiona intro her o.jumpDown Presiona intro her o.jumpLeft Presio…" at bounding box center [505, 212] width 177 height 117
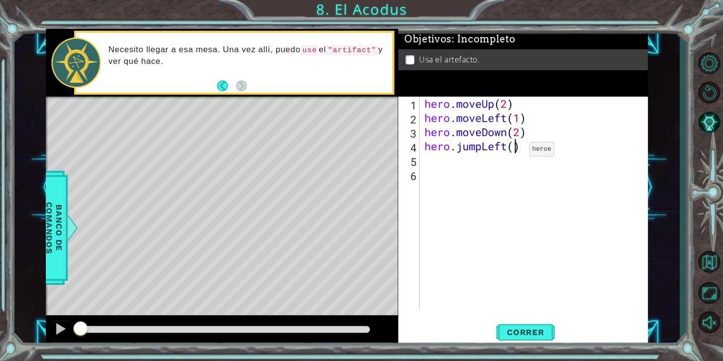
click at [514, 151] on div "hero . moveUp ( 2 ) hero . moveLeft ( 1 ) hero . moveDown ( 2 ) hero . jumpLeft…" at bounding box center [537, 217] width 228 height 241
type textarea "hero.jumpLeft(1)"
click at [481, 148] on div "hero . moveUp ( 2 ) hero . moveLeft ( 1 ) hero . moveDown ( 2 ) hero . jumpLeft…" at bounding box center [537, 217] width 228 height 241
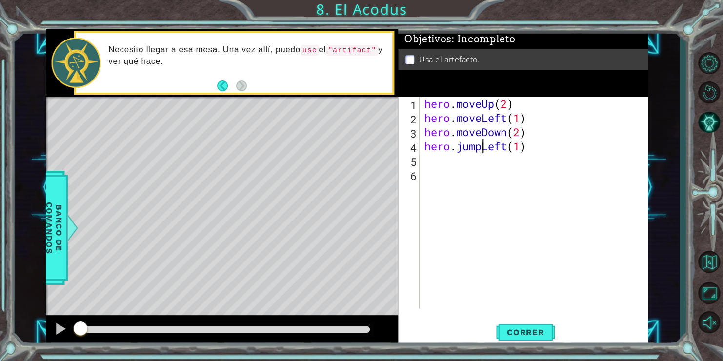
click at [459, 157] on div "hero . moveUp ( 2 ) hero . moveLeft ( 1 ) hero . moveDown ( 2 ) hero . jumpLeft…" at bounding box center [537, 217] width 228 height 241
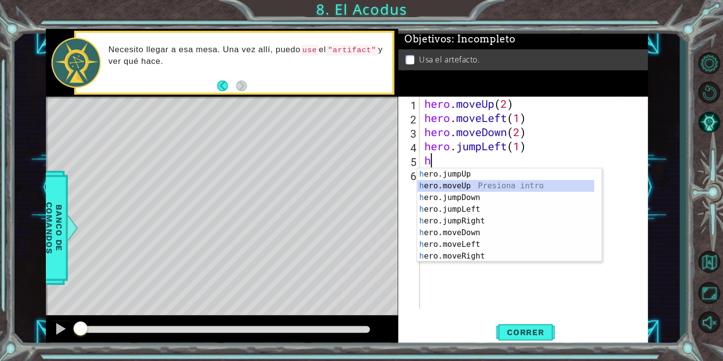
click at [455, 185] on div "h ero.jumpUp Presiona intro h ero.moveUp Presiona intro h ero.jumpDown Presiona…" at bounding box center [505, 226] width 177 height 117
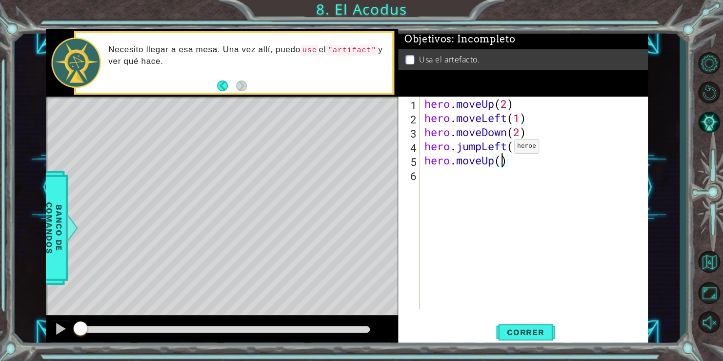
type textarea "hero.moveUp(2)"
click at [427, 172] on div "hero . moveUp ( 2 ) hero . moveLeft ( 1 ) hero . moveDown ( 2 ) hero . jumpLeft…" at bounding box center [537, 217] width 228 height 241
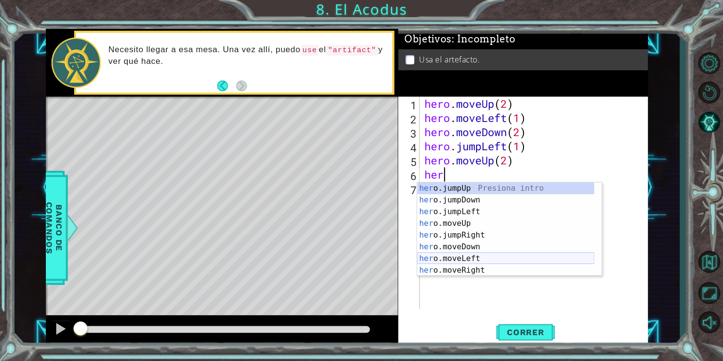
scroll to position [12, 0]
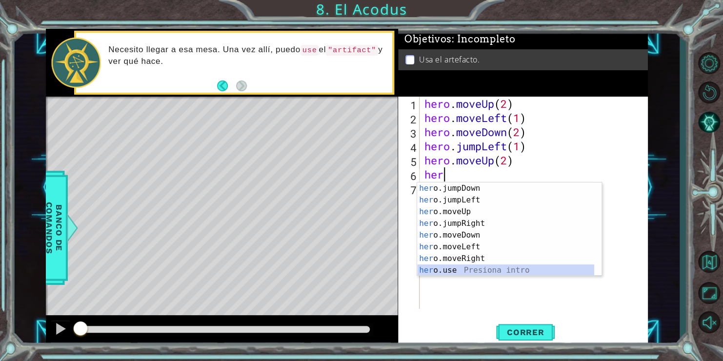
click at [467, 267] on div "her o.jumpDown Presiona intro her o.jumpLeft Presiona intro her o.moveUp Presio…" at bounding box center [505, 241] width 177 height 117
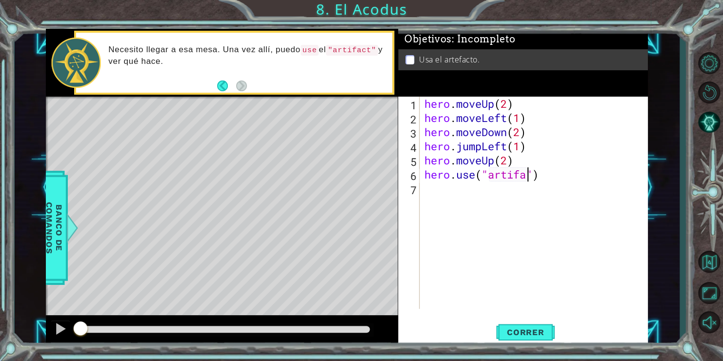
scroll to position [0, 5]
click at [514, 331] on span "Correr" at bounding box center [525, 332] width 57 height 10
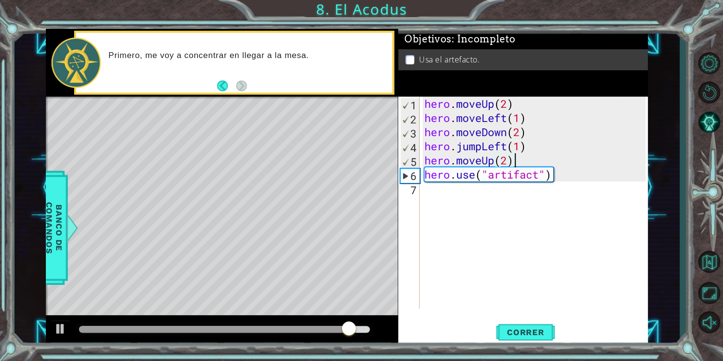
click at [526, 164] on div "hero . moveUp ( 2 ) hero . moveLeft ( 1 ) hero . moveDown ( 2 ) hero . jumpLeft…" at bounding box center [537, 217] width 228 height 241
type textarea "hero.moveUp(2)"
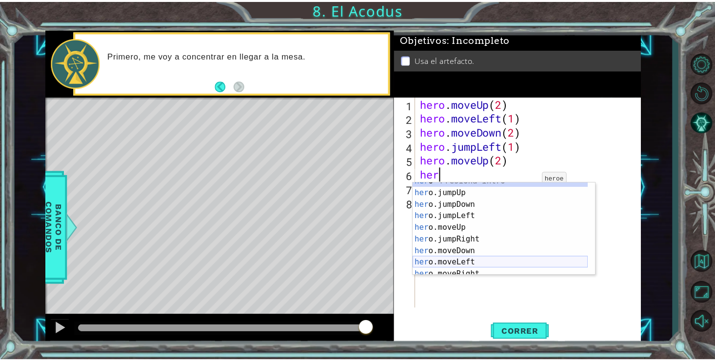
scroll to position [7, 0]
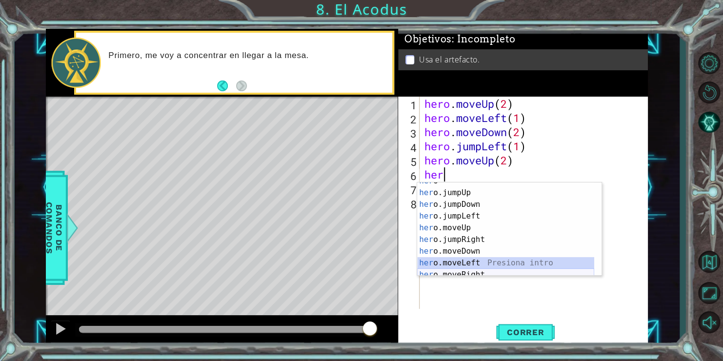
drag, startPoint x: 481, startPoint y: 263, endPoint x: 475, endPoint y: 271, distance: 10.4
click at [475, 271] on div "her o Presiona intro her o.jumpUp Presiona intro her o.jumpDown Presiona intro …" at bounding box center [505, 233] width 177 height 117
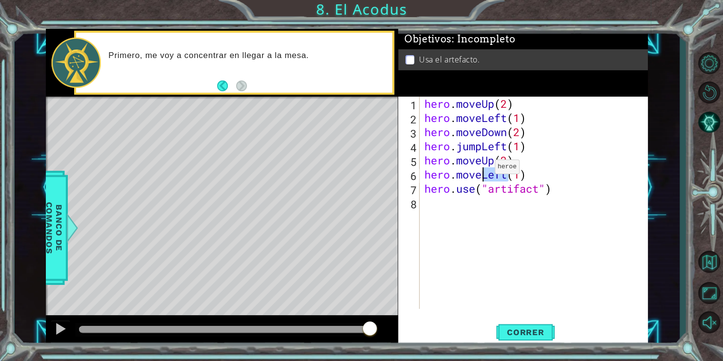
drag, startPoint x: 506, startPoint y: 175, endPoint x: 480, endPoint y: 169, distance: 26.5
click at [480, 169] on div "hero . moveUp ( 2 ) hero . moveLeft ( 1 ) hero . moveDown ( 2 ) hero . jumpLeft…" at bounding box center [537, 217] width 228 height 241
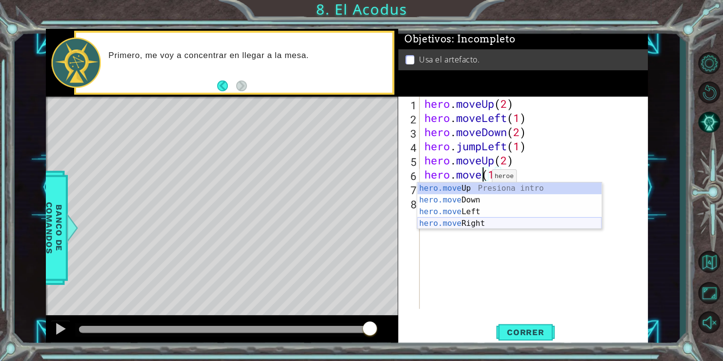
click at [453, 219] on div "hero.move Up Presiona intro hero.move Down Presiona intro hero.move Left Presio…" at bounding box center [509, 218] width 184 height 70
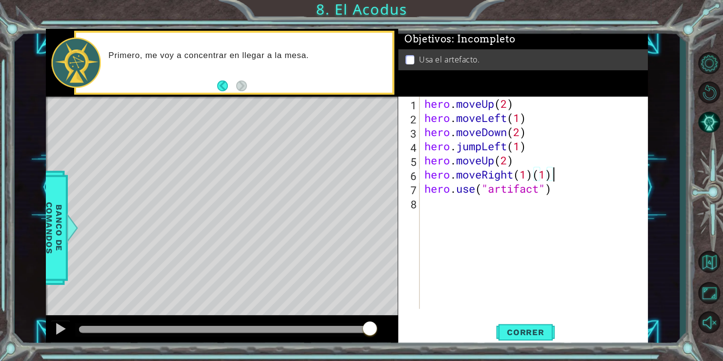
click at [551, 178] on div "hero . moveUp ( 2 ) hero . moveLeft ( 1 ) hero . moveDown ( 2 ) hero . jumpLeft…" at bounding box center [537, 217] width 228 height 241
type textarea "hero.moveRight(1)"
click at [531, 338] on button "Correr" at bounding box center [525, 332] width 59 height 25
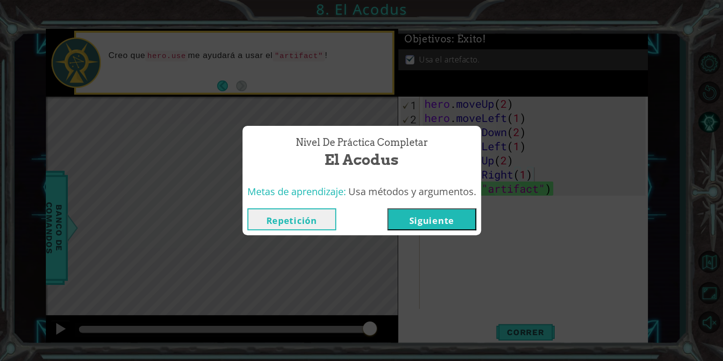
click at [444, 226] on button "Siguiente" at bounding box center [431, 219] width 89 height 22
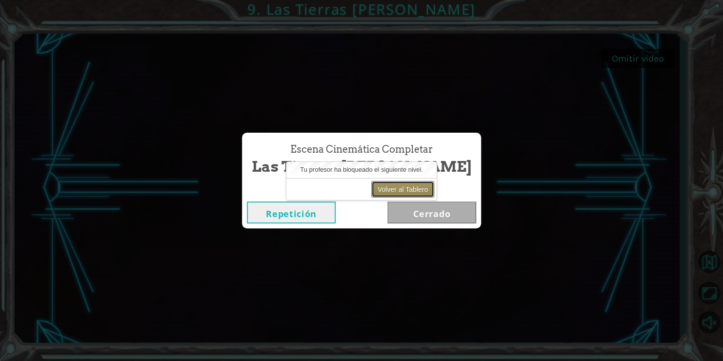
click at [396, 186] on button "Volver al Tablero" at bounding box center [402, 189] width 63 height 17
